Goal: Complete application form

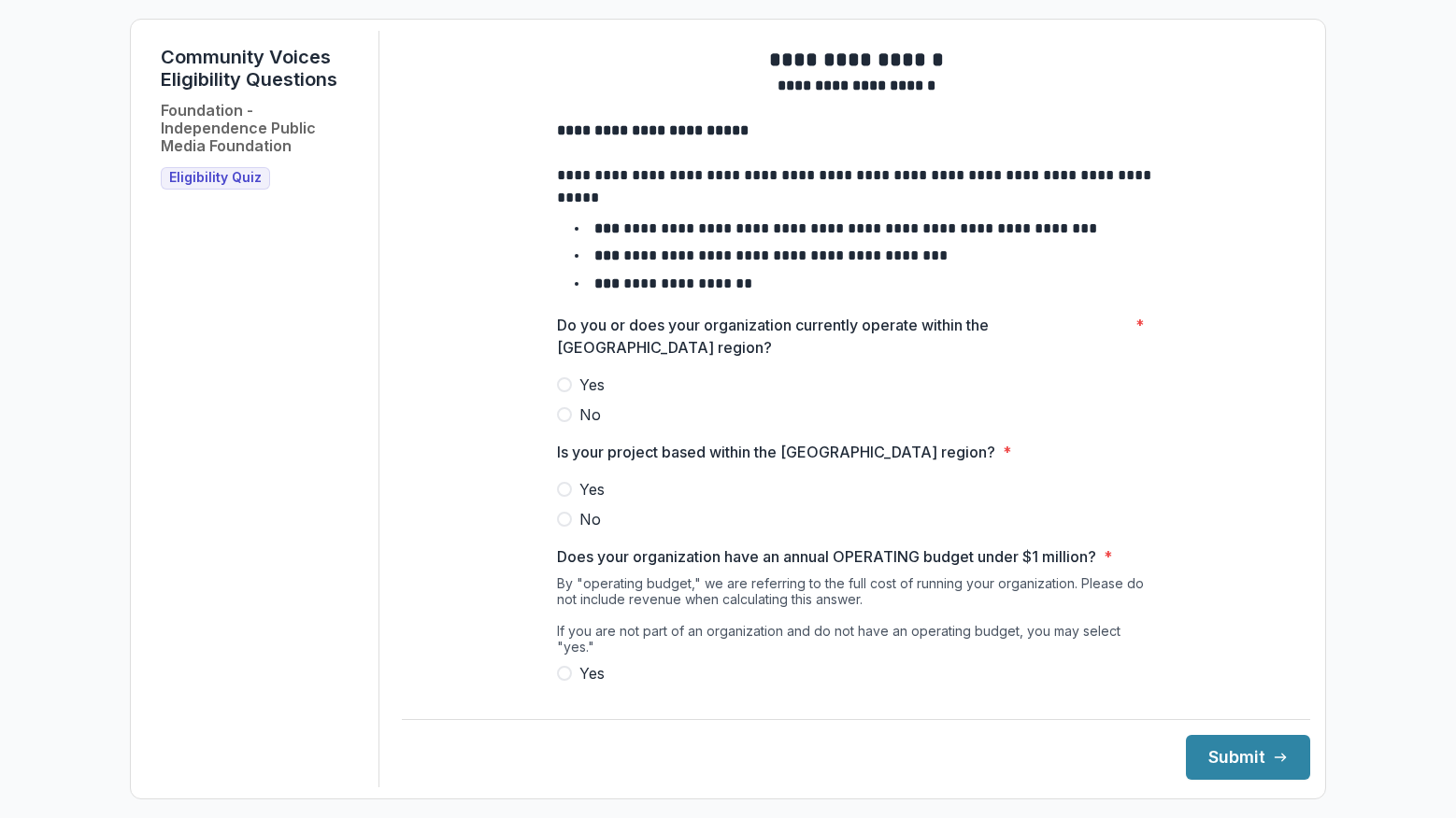
click at [564, 392] on span at bounding box center [565, 386] width 15 height 15
click at [564, 497] on span at bounding box center [565, 490] width 15 height 15
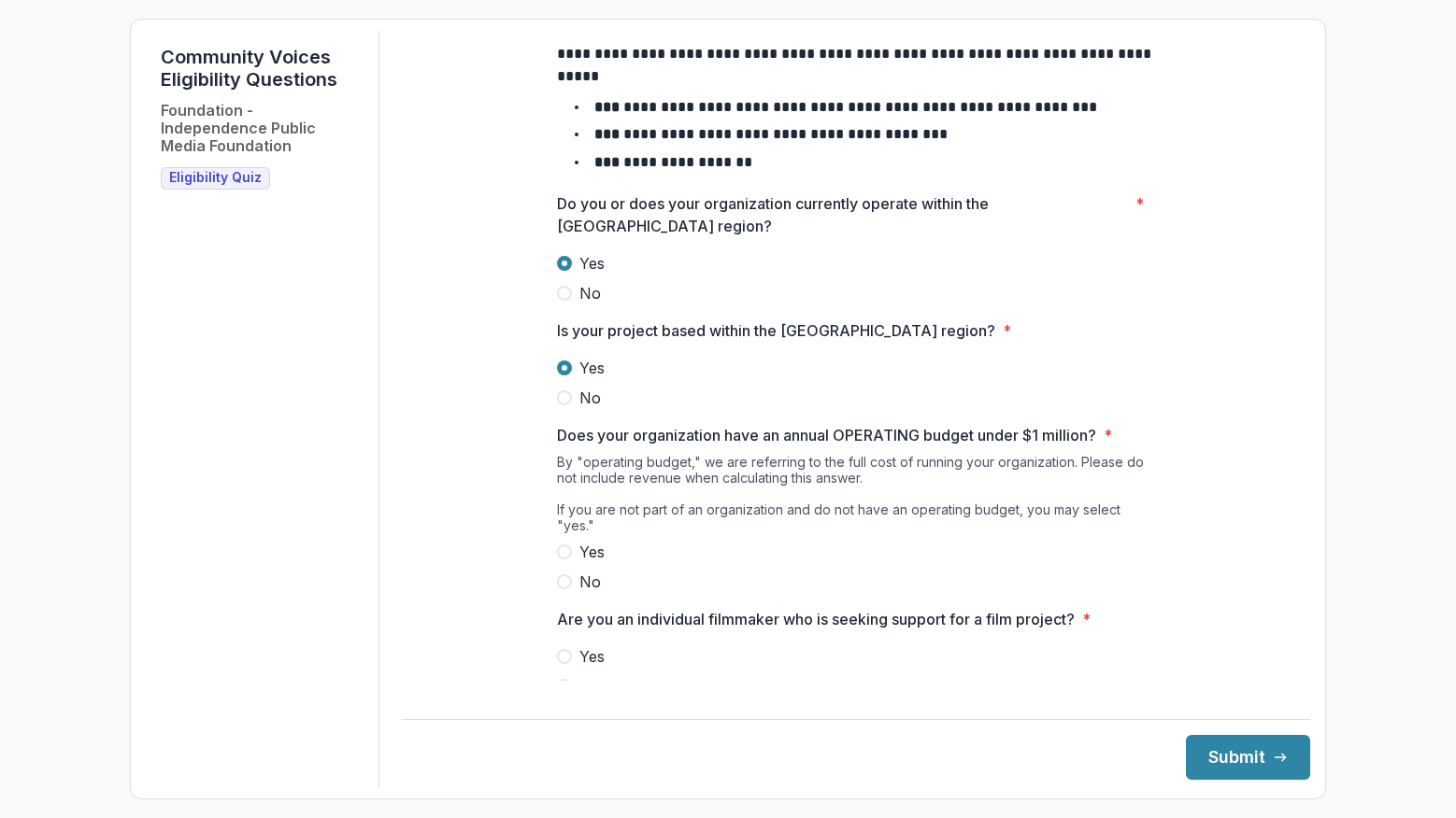
scroll to position [152, 0]
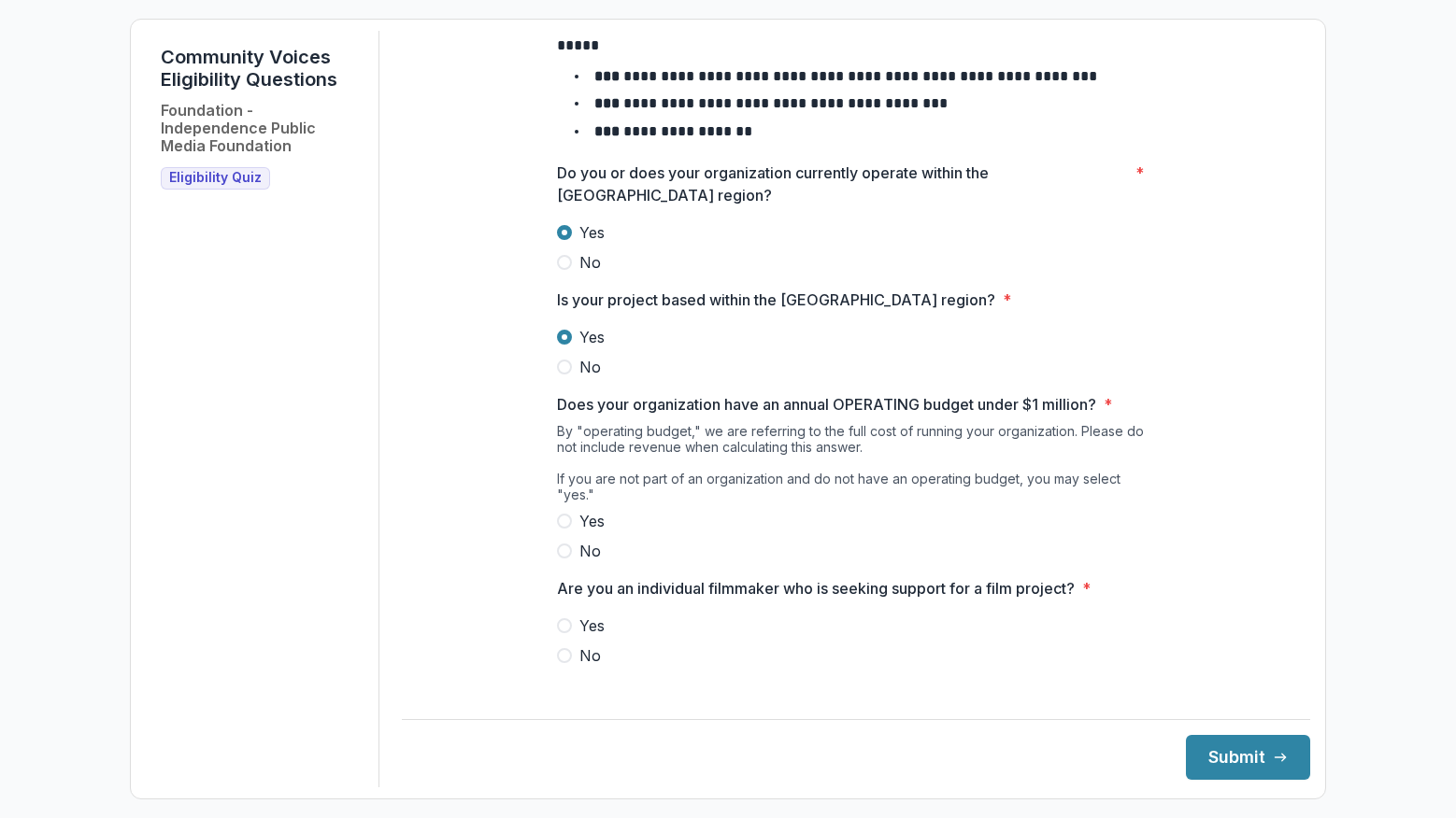
click at [562, 544] on span at bounding box center [565, 551] width 15 height 15
click at [563, 654] on span at bounding box center [565, 656] width 15 height 15
click at [1192, 752] on button "Submit" at bounding box center [1248, 758] width 125 height 45
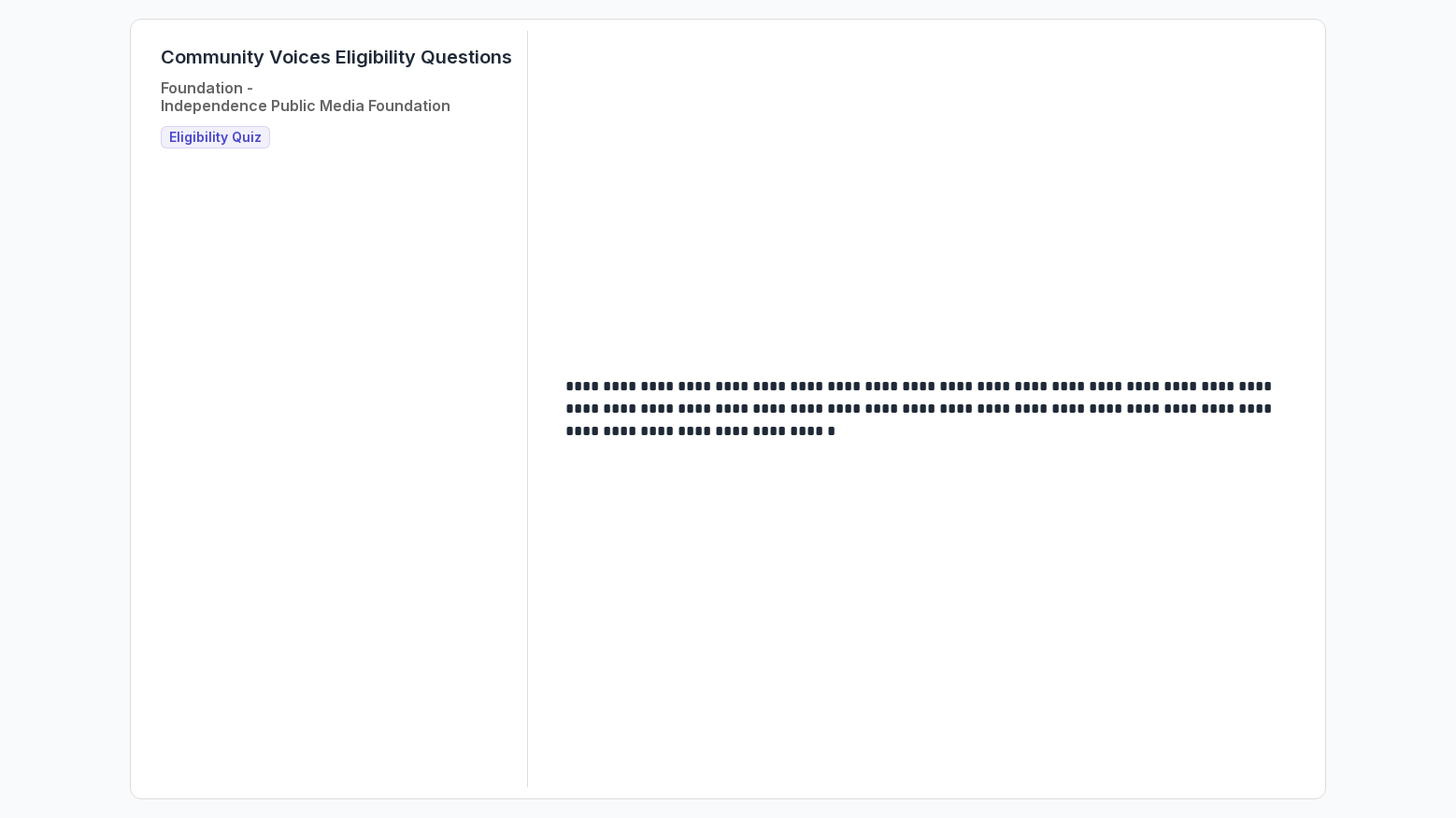
click at [244, 138] on span "Eligibility Quiz" at bounding box center [215, 137] width 92 height 16
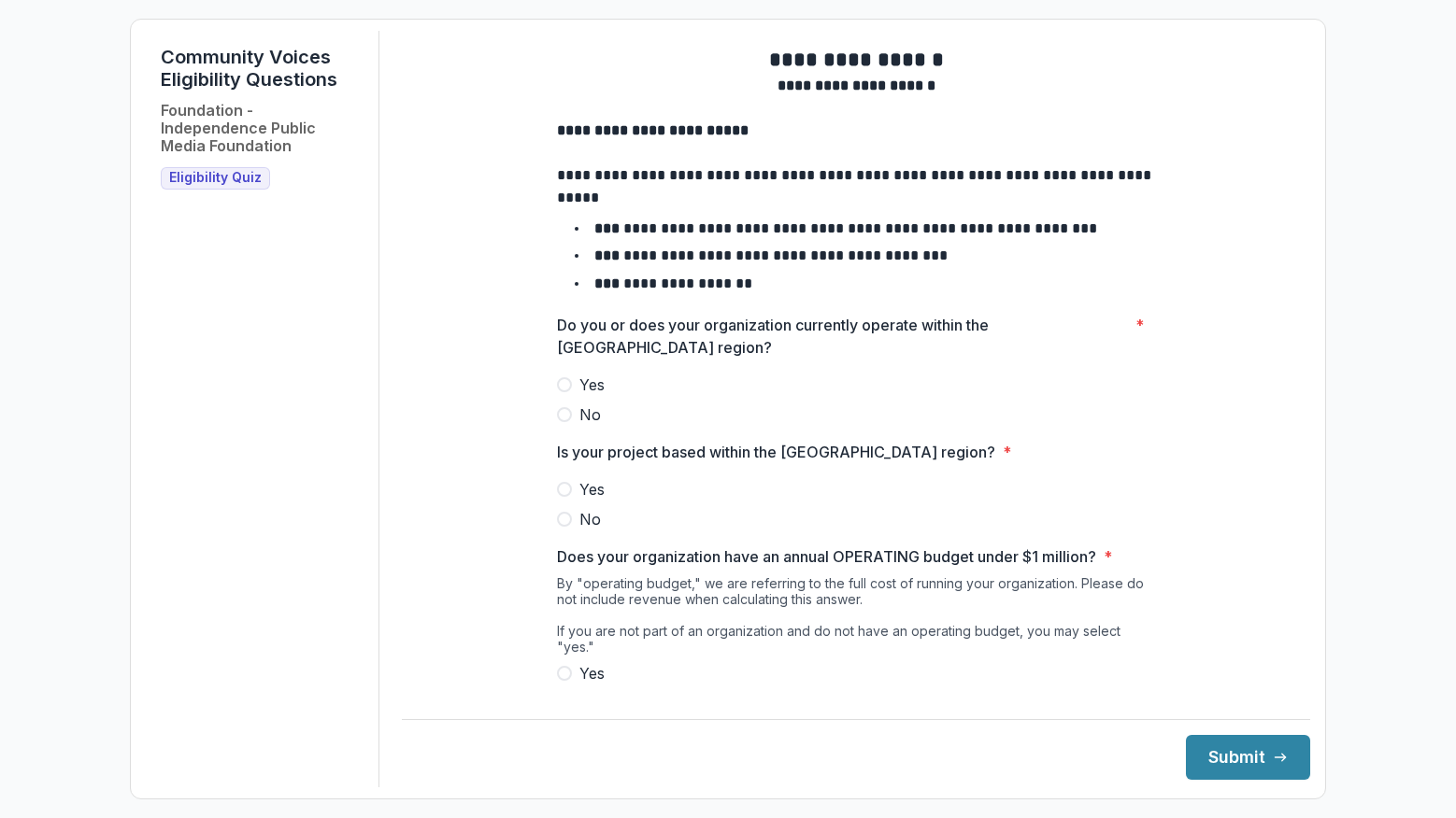
click at [552, 400] on div "**********" at bounding box center [856, 439] width 628 height 818
click at [562, 392] on span at bounding box center [565, 386] width 15 height 15
click at [562, 497] on span at bounding box center [565, 490] width 15 height 15
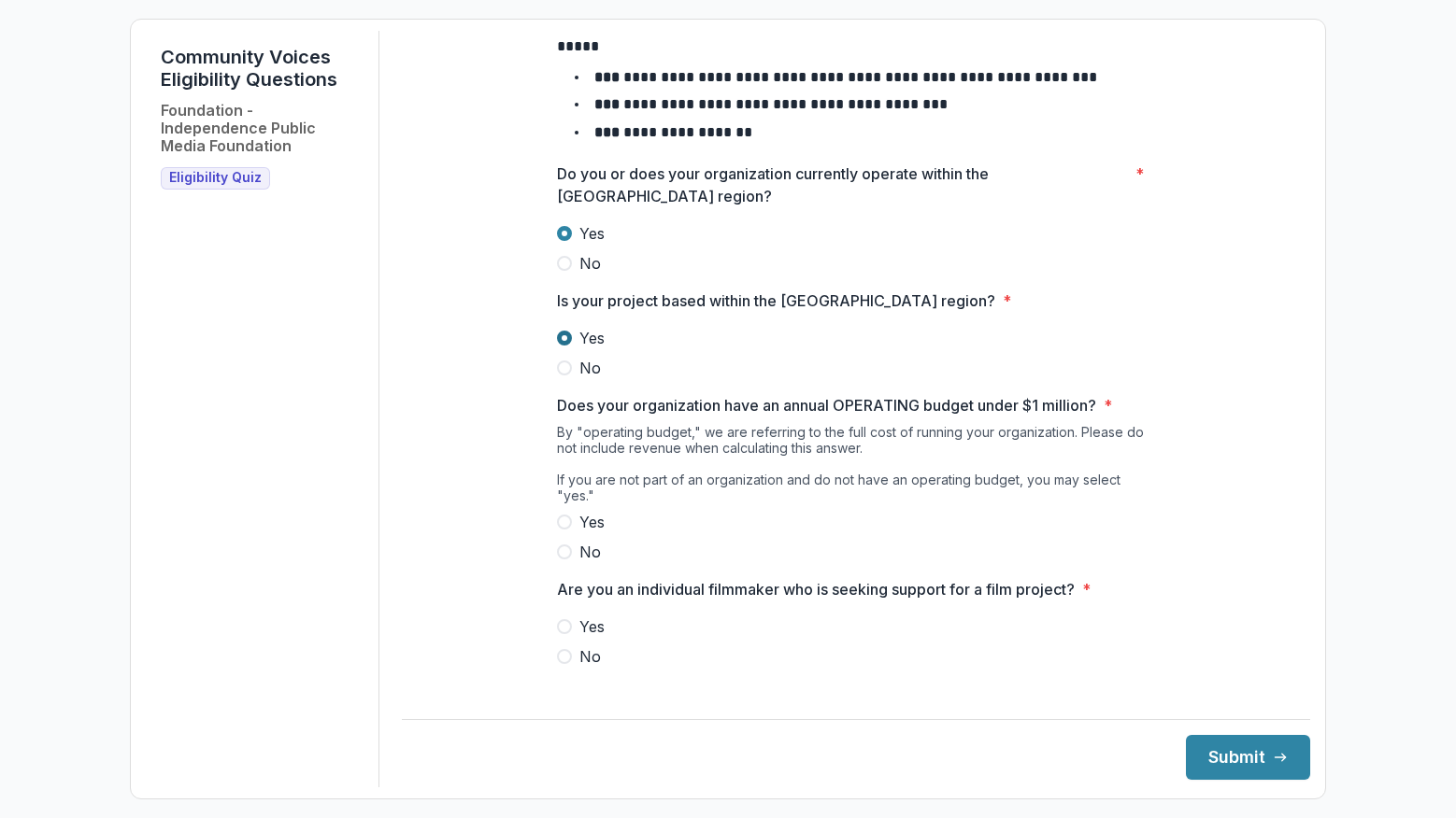
scroll to position [152, 0]
click at [562, 521] on span at bounding box center [565, 522] width 15 height 15
click at [566, 654] on span at bounding box center [565, 656] width 15 height 15
click at [1273, 757] on icon "submit" at bounding box center [1280, 758] width 15 height 15
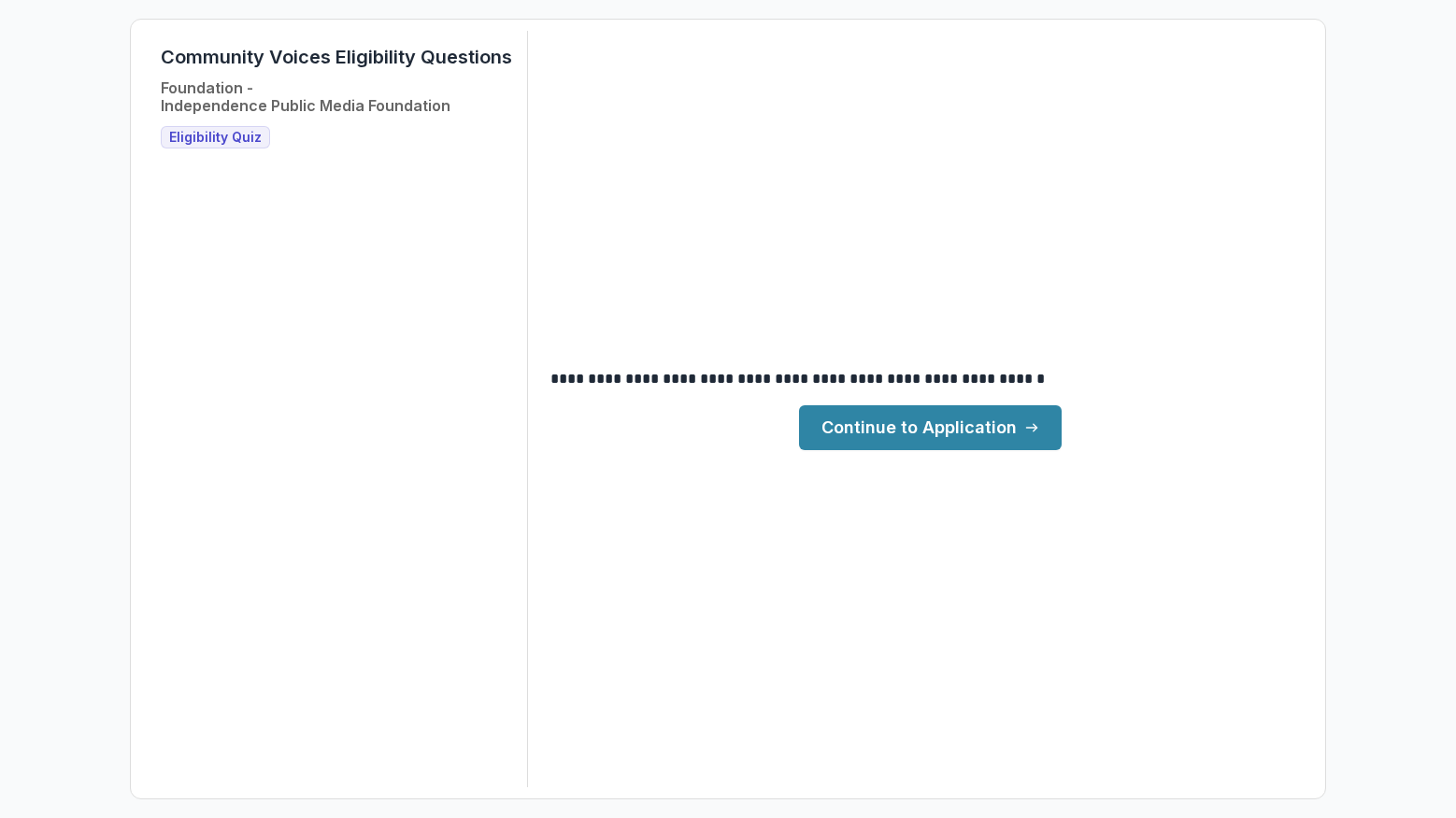
click at [938, 431] on link "Continue to Application" at bounding box center [930, 428] width 263 height 45
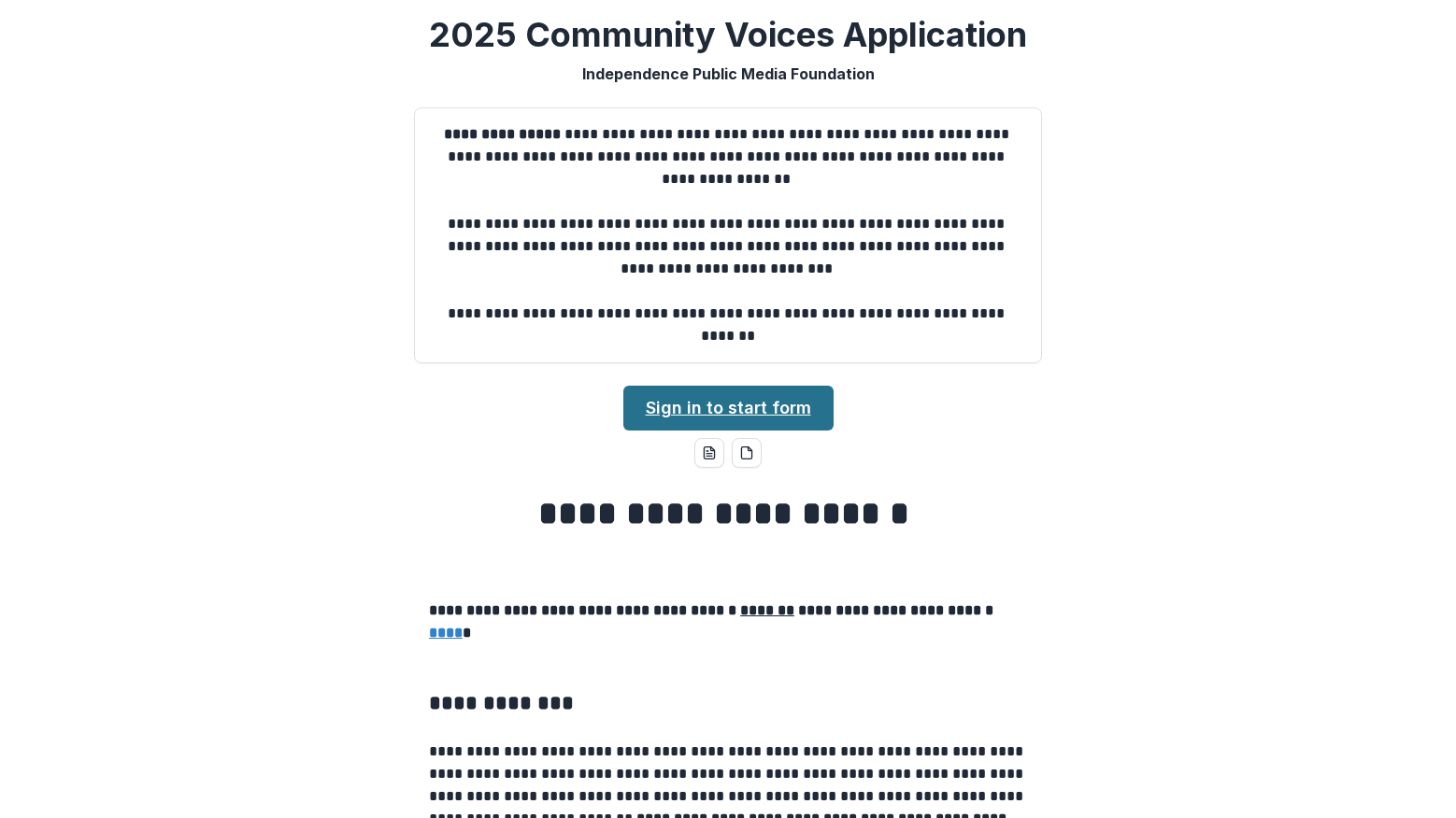
click at [792, 401] on link "Sign in to start form" at bounding box center [728, 408] width 210 height 45
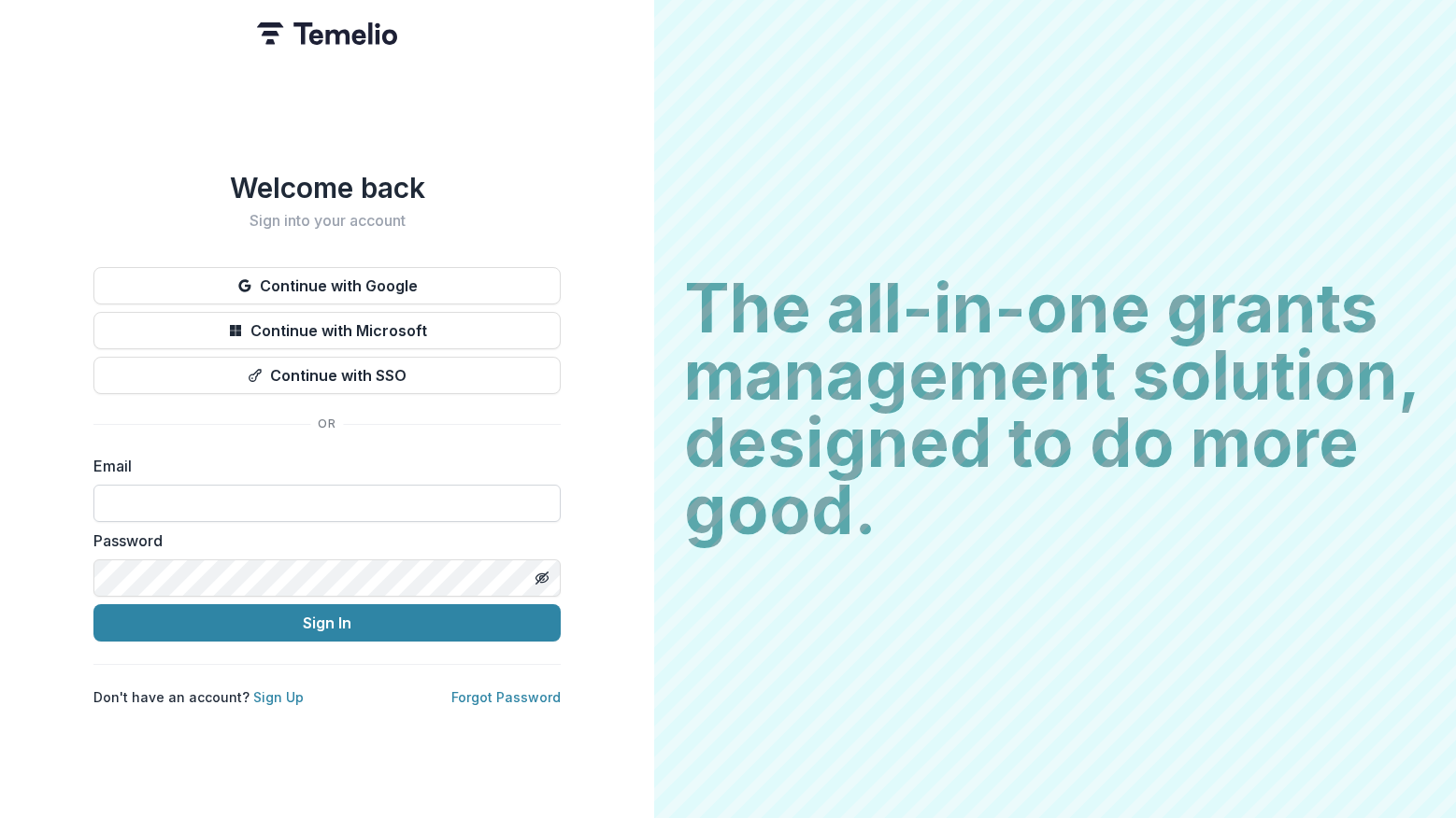
click at [294, 485] on input at bounding box center [326, 503] width 467 height 37
click at [294, 490] on input at bounding box center [326, 503] width 467 height 37
click at [341, 274] on button "Continue with Google" at bounding box center [326, 286] width 467 height 37
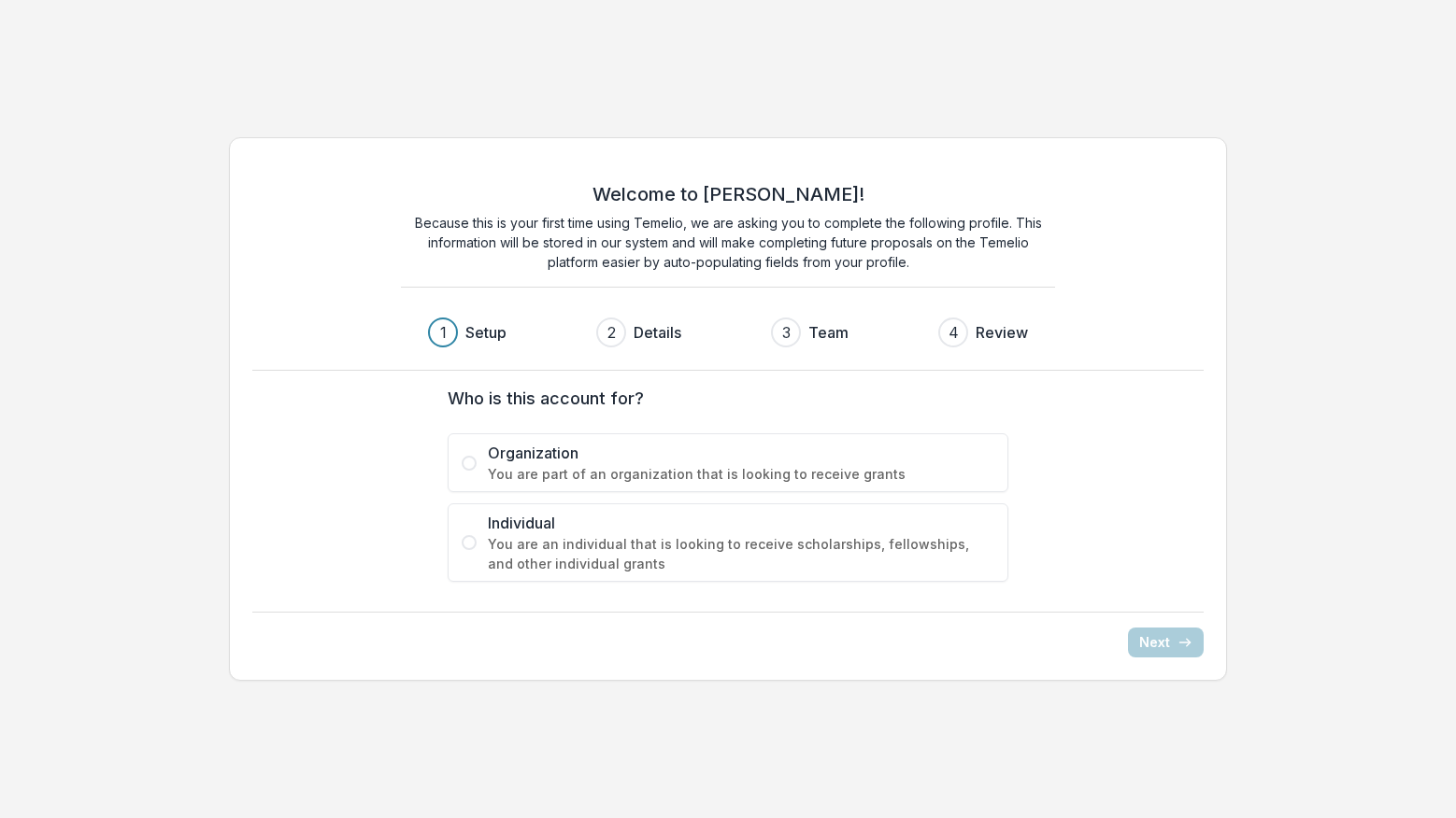
click at [801, 461] on span "Organization" at bounding box center [741, 453] width 506 height 22
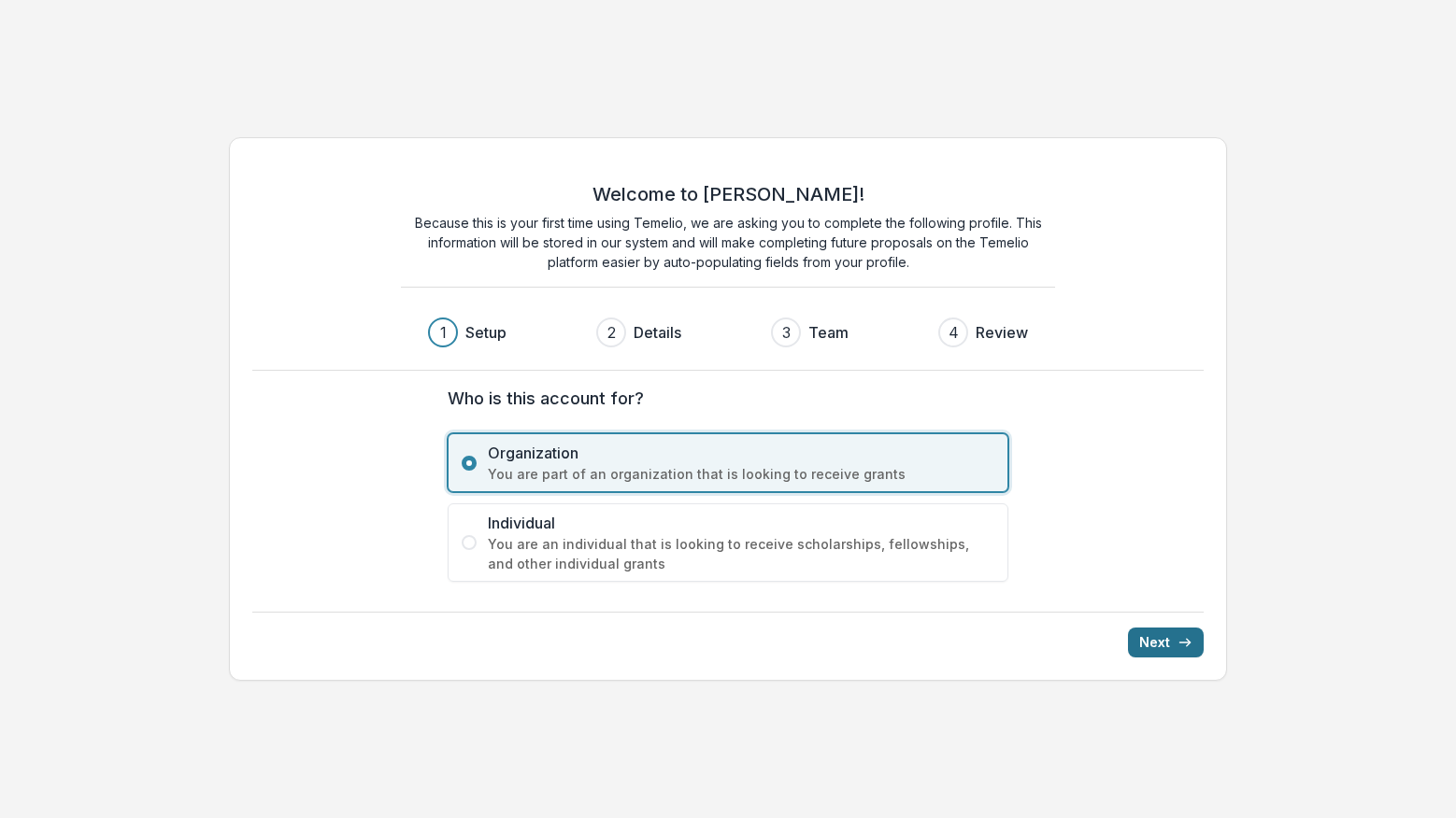
click at [1176, 636] on button "Next" at bounding box center [1165, 643] width 76 height 30
